Goal: Book appointment/travel/reservation

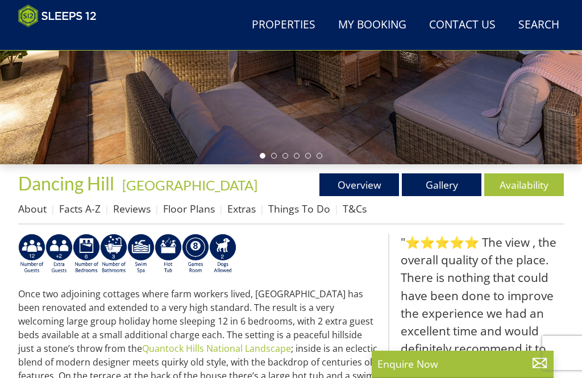
click at [459, 182] on link "Gallery" at bounding box center [442, 184] width 80 height 23
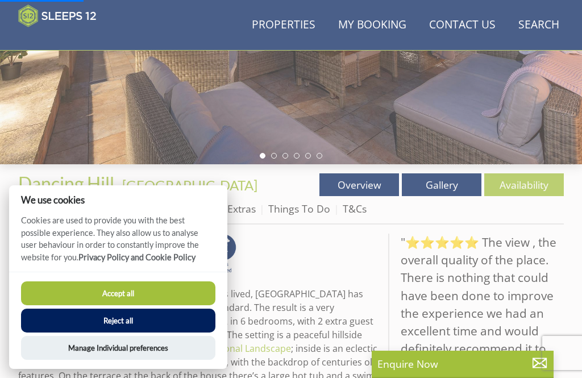
click at [188, 305] on button "Accept all" at bounding box center [118, 293] width 194 height 24
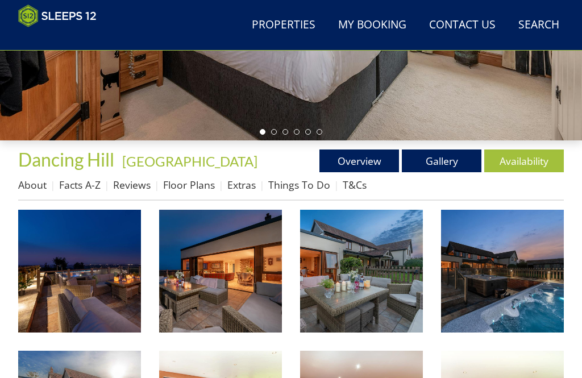
scroll to position [291, 0]
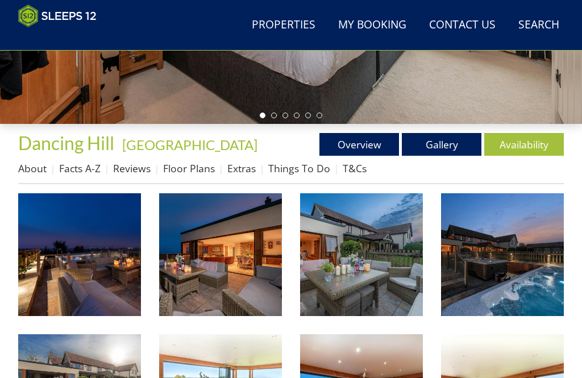
click at [80, 254] on img at bounding box center [79, 254] width 123 height 123
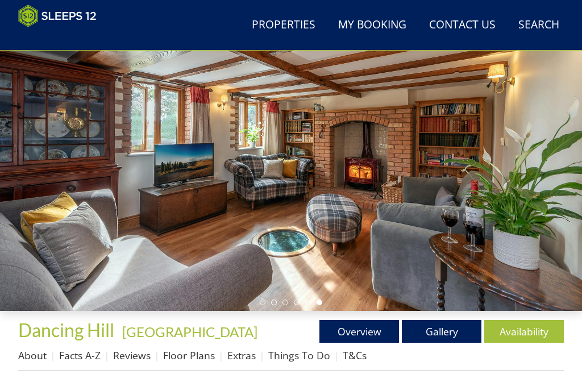
scroll to position [91, 0]
